Goal: Task Accomplishment & Management: Manage account settings

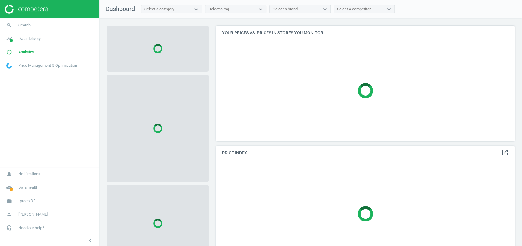
scroll to position [127, 305]
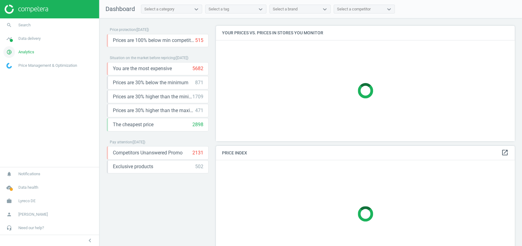
click at [22, 50] on span "Analytics" at bounding box center [26, 52] width 16 height 6
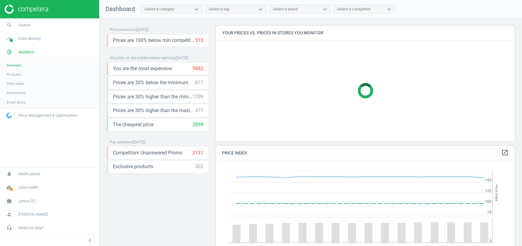
click at [15, 75] on span "Products" at bounding box center [14, 74] width 14 height 5
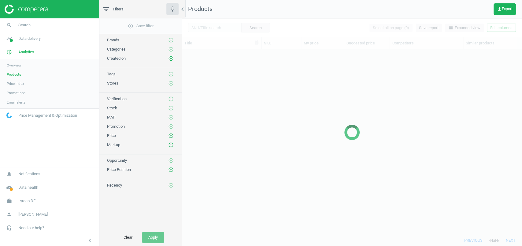
scroll to position [173, 334]
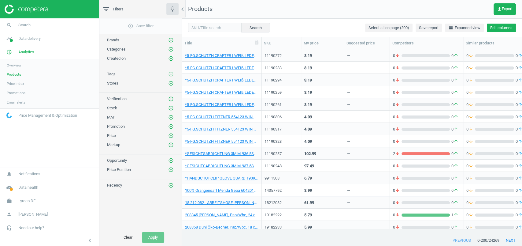
click at [502, 26] on button "Edit columns" at bounding box center [501, 28] width 29 height 9
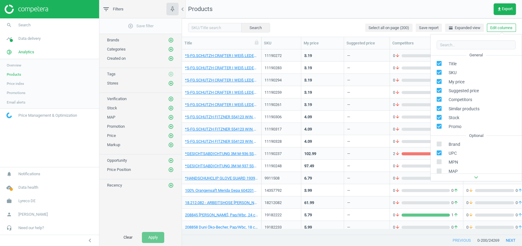
scroll to position [83, 0]
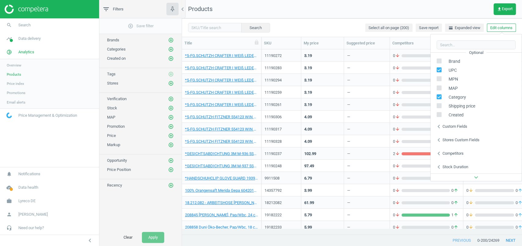
click at [462, 126] on div "Custom fields" at bounding box center [455, 127] width 25 height 6
click at [459, 136] on div "chevron_left Stores custom fields" at bounding box center [476, 139] width 91 height 13
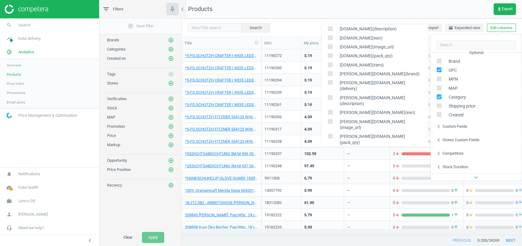
scroll to position [437, 0]
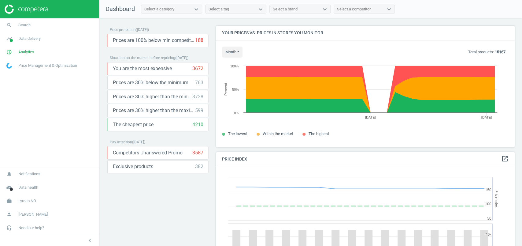
scroll to position [153, 305]
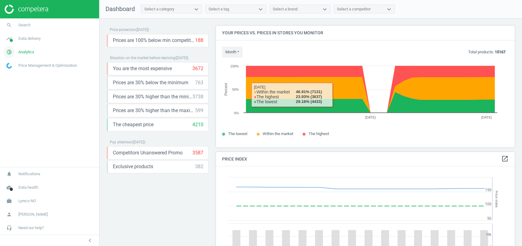
click at [15, 52] on span "pie_chart_outlined" at bounding box center [9, 51] width 18 height 13
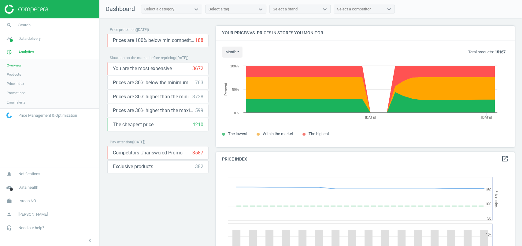
click at [19, 75] on span "Products" at bounding box center [14, 74] width 14 height 5
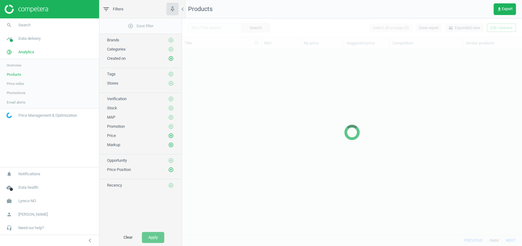
scroll to position [173, 334]
click at [502, 27] on div at bounding box center [352, 131] width 340 height 227
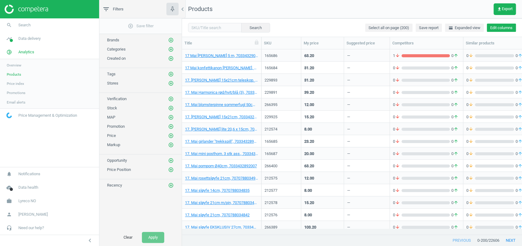
click at [502, 27] on button "Edit columns" at bounding box center [501, 28] width 29 height 9
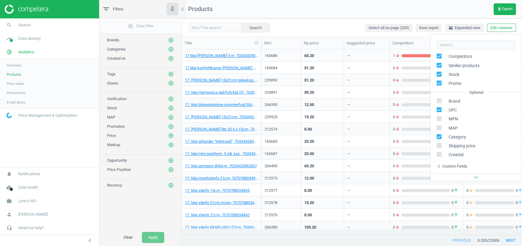
scroll to position [83, 0]
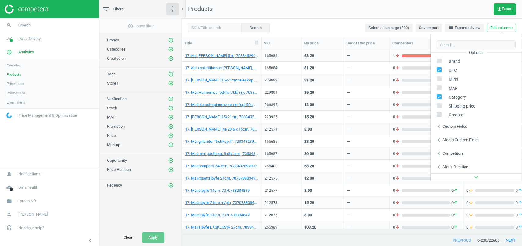
click at [463, 134] on div "chevron_left Stores custom fields" at bounding box center [476, 139] width 91 height 13
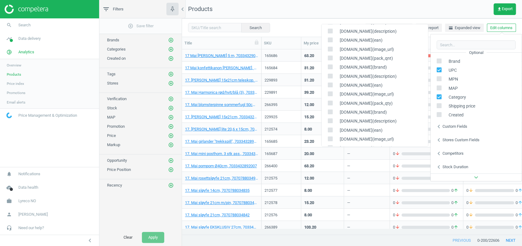
scroll to position [455, 0]
